Goal: Transaction & Acquisition: Book appointment/travel/reservation

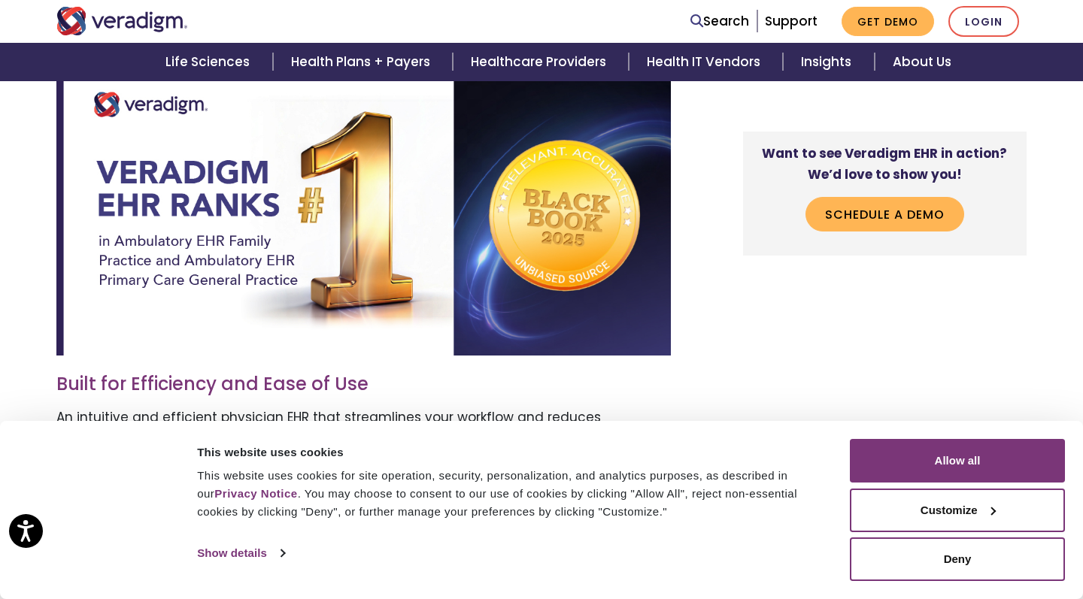
scroll to position [653, 0]
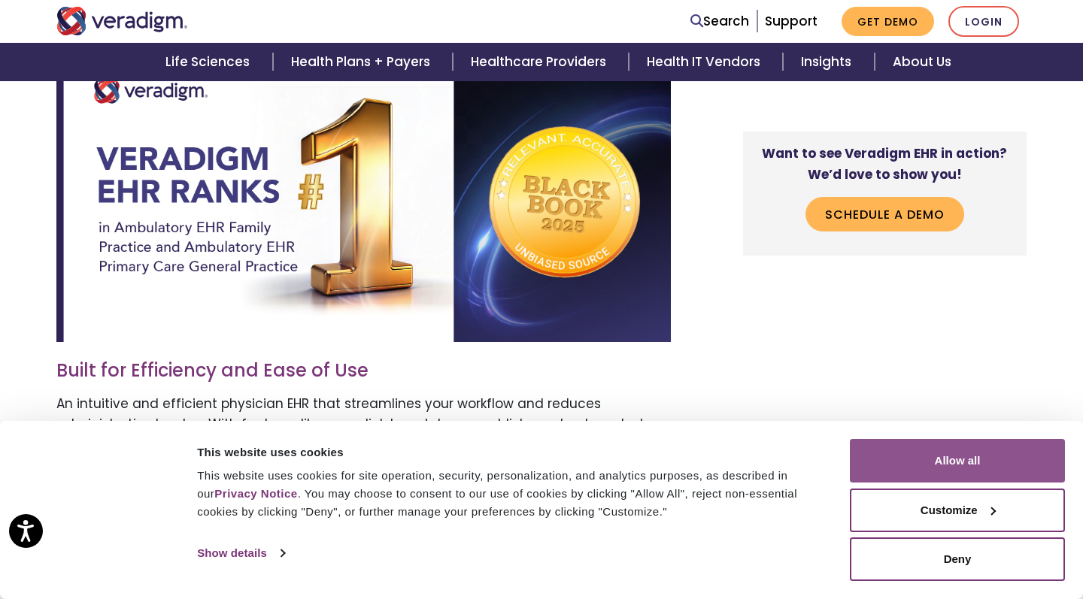
click at [975, 463] on button "Allow all" at bounding box center [957, 461] width 215 height 44
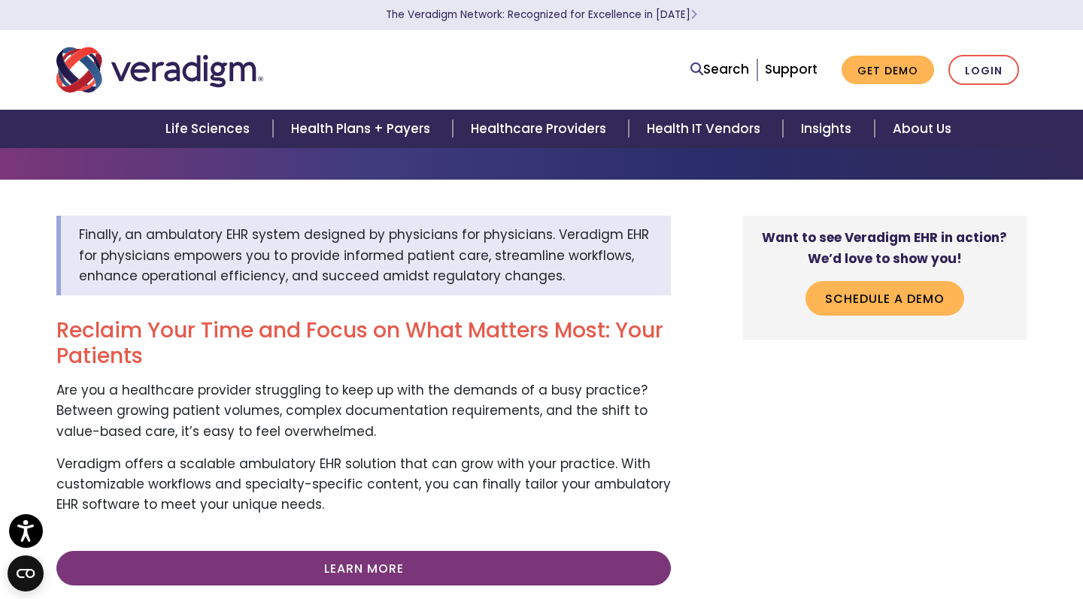
scroll to position [58, 0]
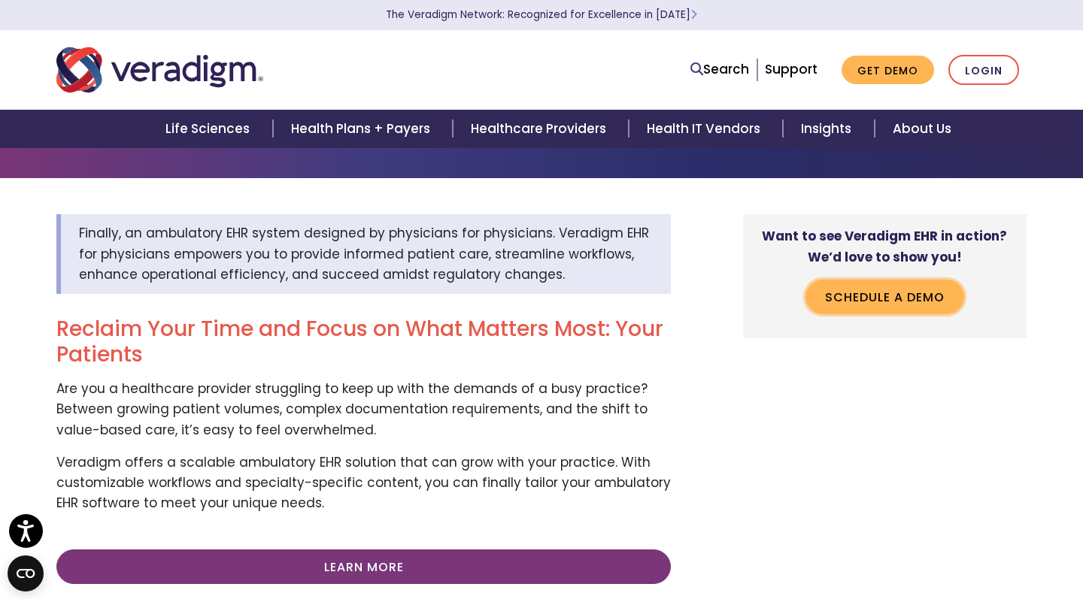
click at [886, 298] on link "Schedule a Demo" at bounding box center [885, 297] width 159 height 35
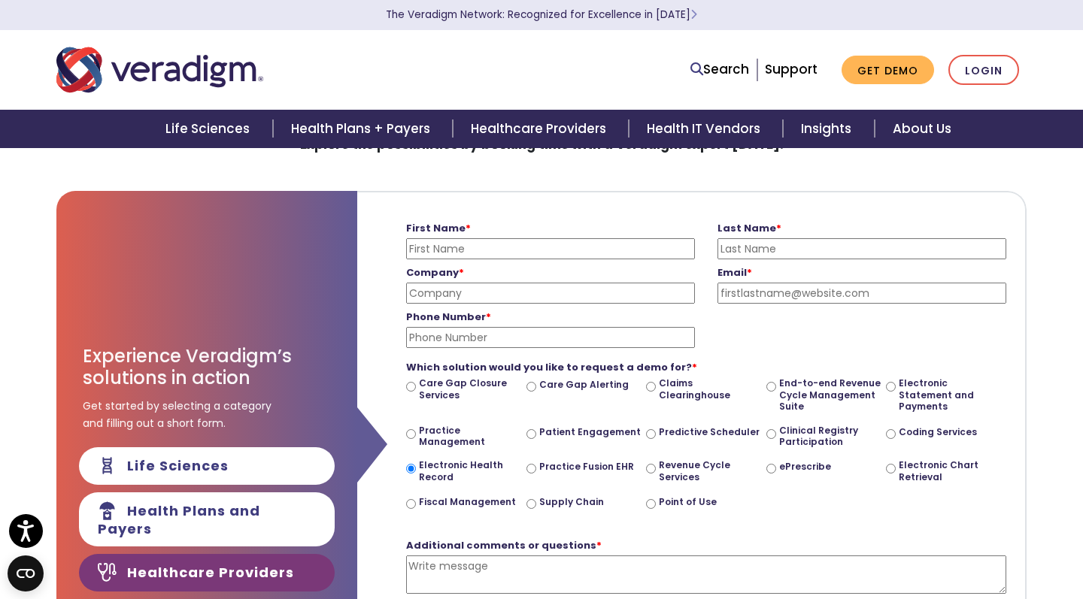
scroll to position [81, 0]
click at [531, 463] on input "Practice Fusion EHR" at bounding box center [531, 468] width 10 height 10
radio input "true"
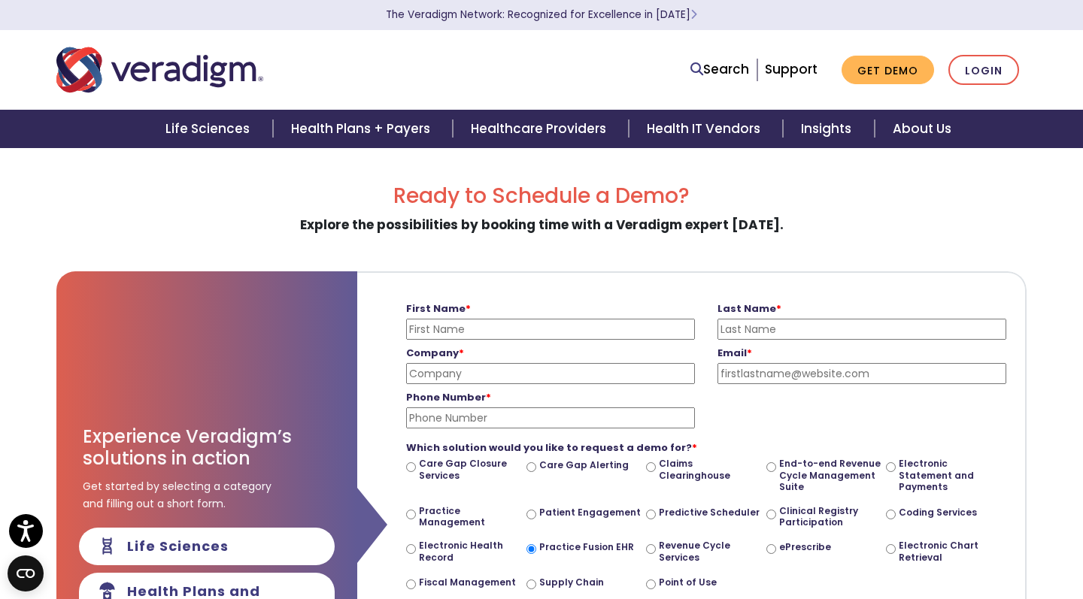
scroll to position [81, 0]
